Goal: Navigation & Orientation: Find specific page/section

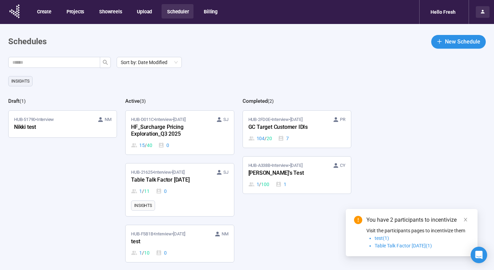
click at [479, 15] on div at bounding box center [483, 12] width 14 height 12
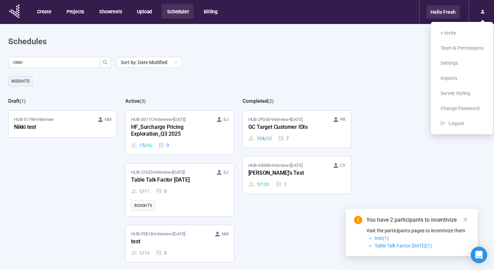
click at [436, 9] on div "Hello Fresh" at bounding box center [443, 11] width 33 height 13
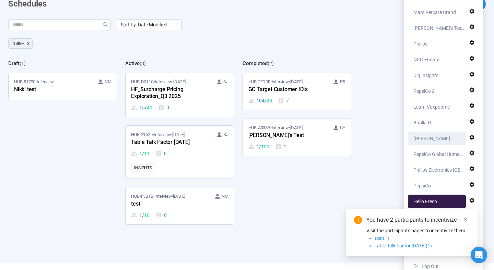
scroll to position [45, 0]
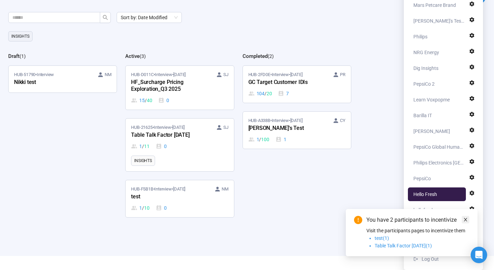
click at [467, 219] on icon "close" at bounding box center [465, 220] width 5 height 5
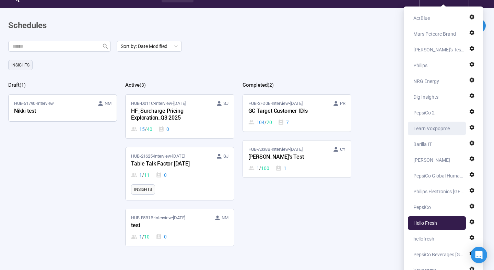
scroll to position [0, 0]
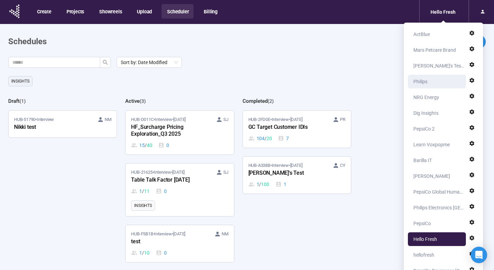
click at [438, 88] on div "Philips" at bounding box center [439, 82] width 51 height 14
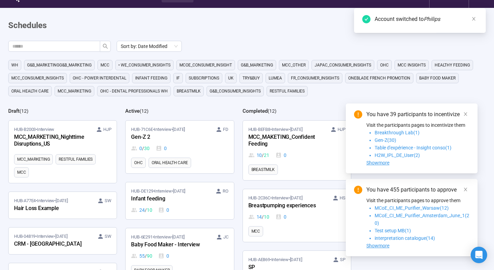
scroll to position [23, 0]
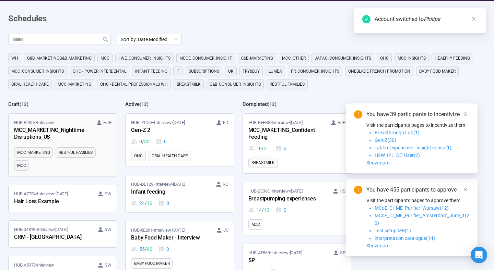
click at [62, 129] on div "MCC_MARKETING_Nighttime Disruptions_US" at bounding box center [52, 134] width 76 height 16
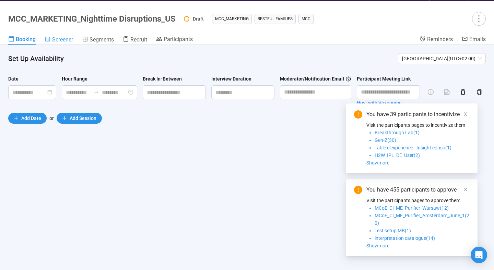
click at [57, 37] on span "Screener" at bounding box center [62, 39] width 21 height 7
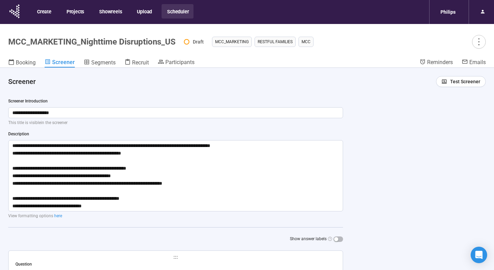
click at [179, 14] on button "Scheduler" at bounding box center [178, 11] width 32 height 14
